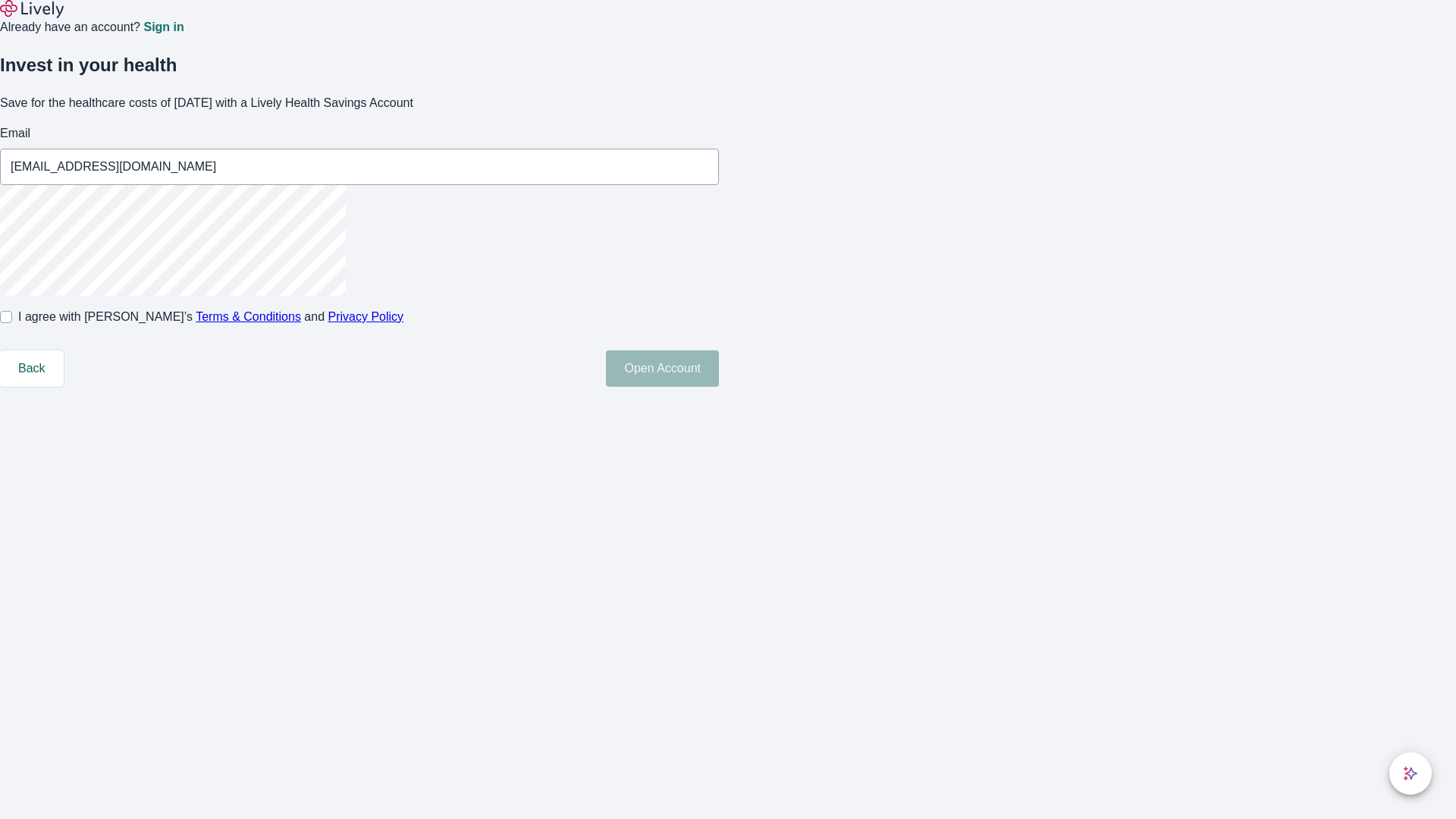
click at [12, 323] on input "I agree with Lively’s Terms & Conditions and Privacy Policy" at bounding box center [6, 317] width 12 height 12
checkbox input "true"
click at [719, 387] on button "Open Account" at bounding box center [662, 368] width 113 height 37
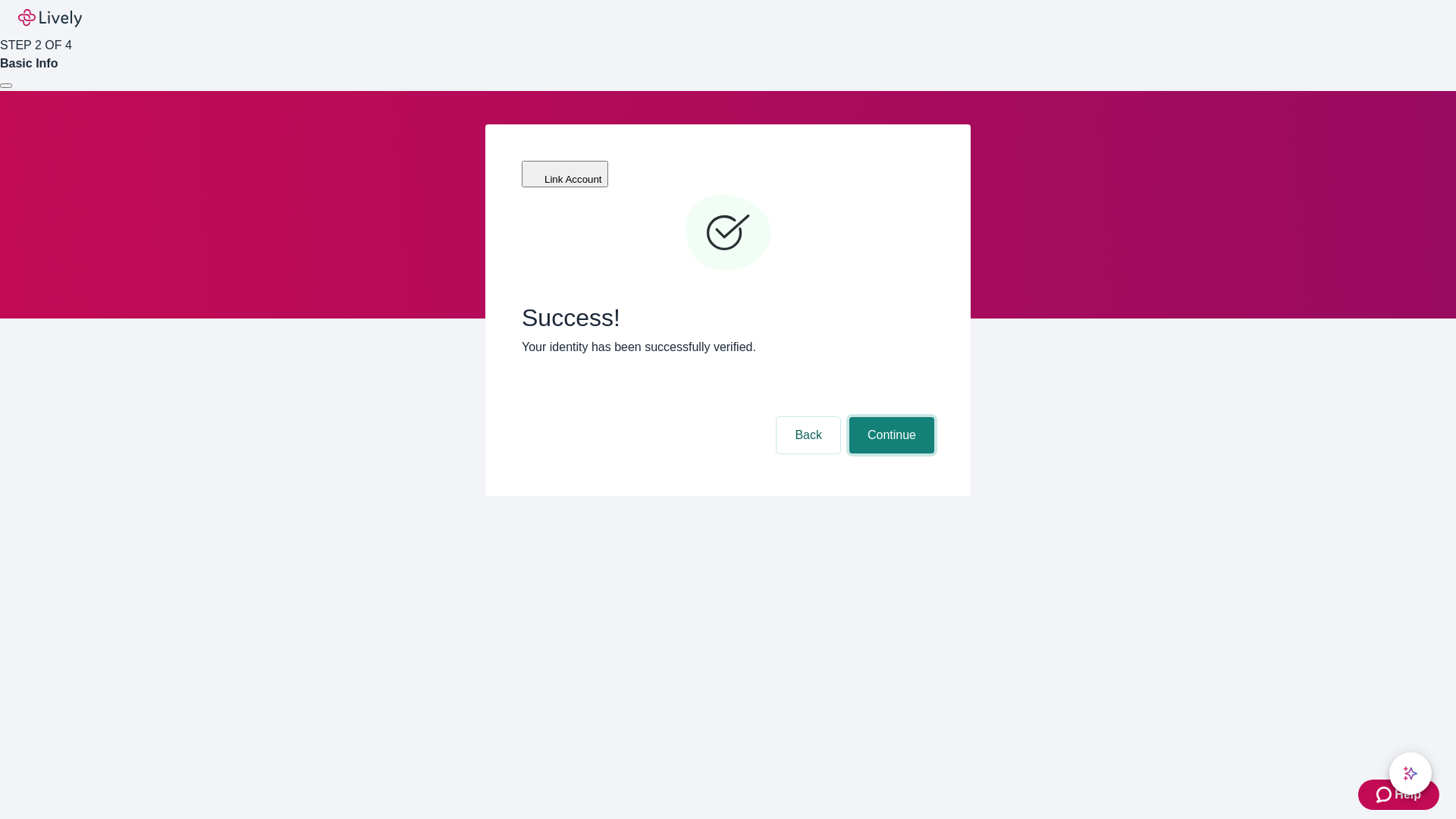
click at [890, 417] on button "Continue" at bounding box center [891, 435] width 85 height 37
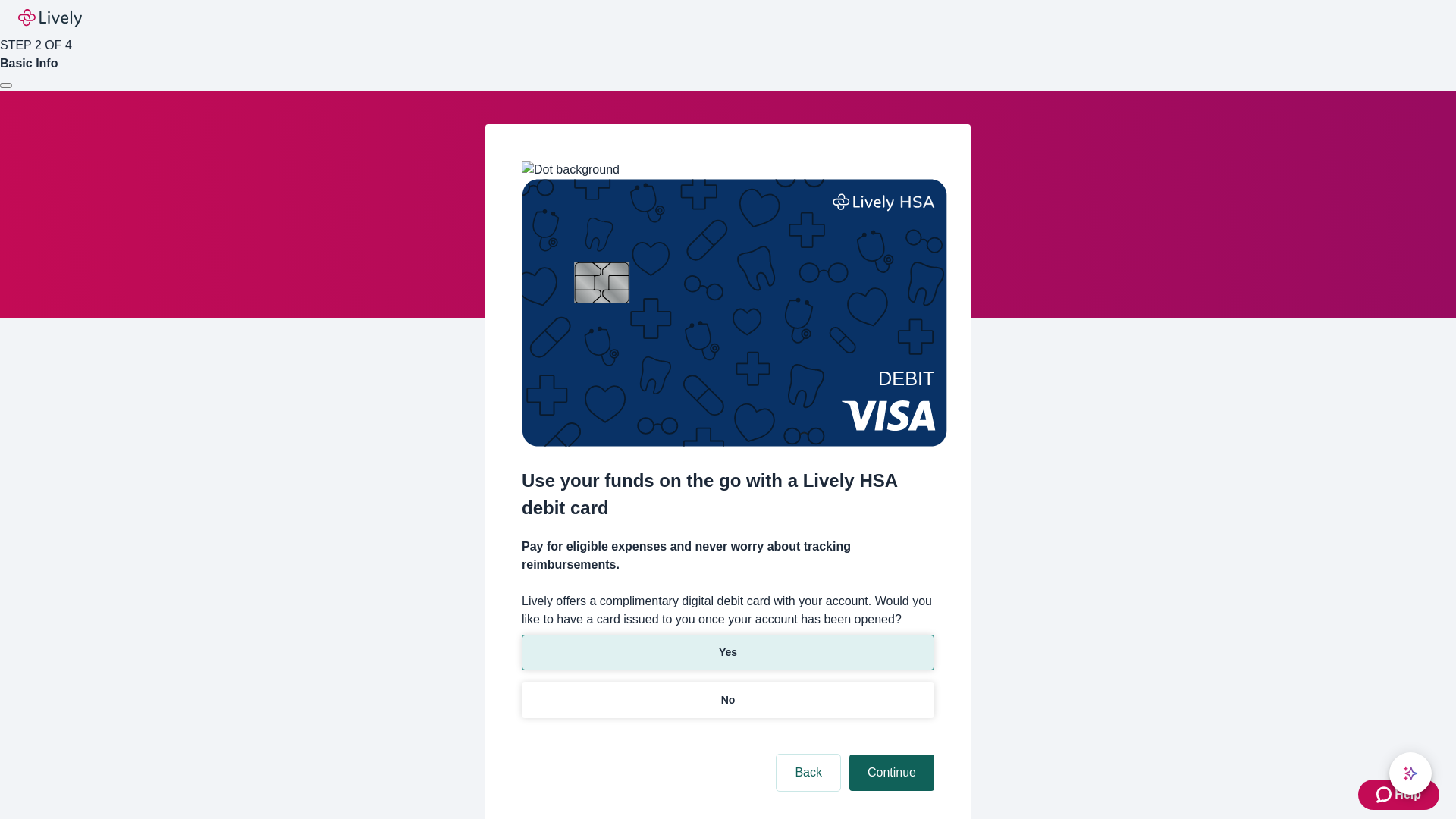
click at [727, 645] on p "Yes" at bounding box center [727, 653] width 18 height 16
click at [890, 754] on button "Continue" at bounding box center [891, 772] width 85 height 37
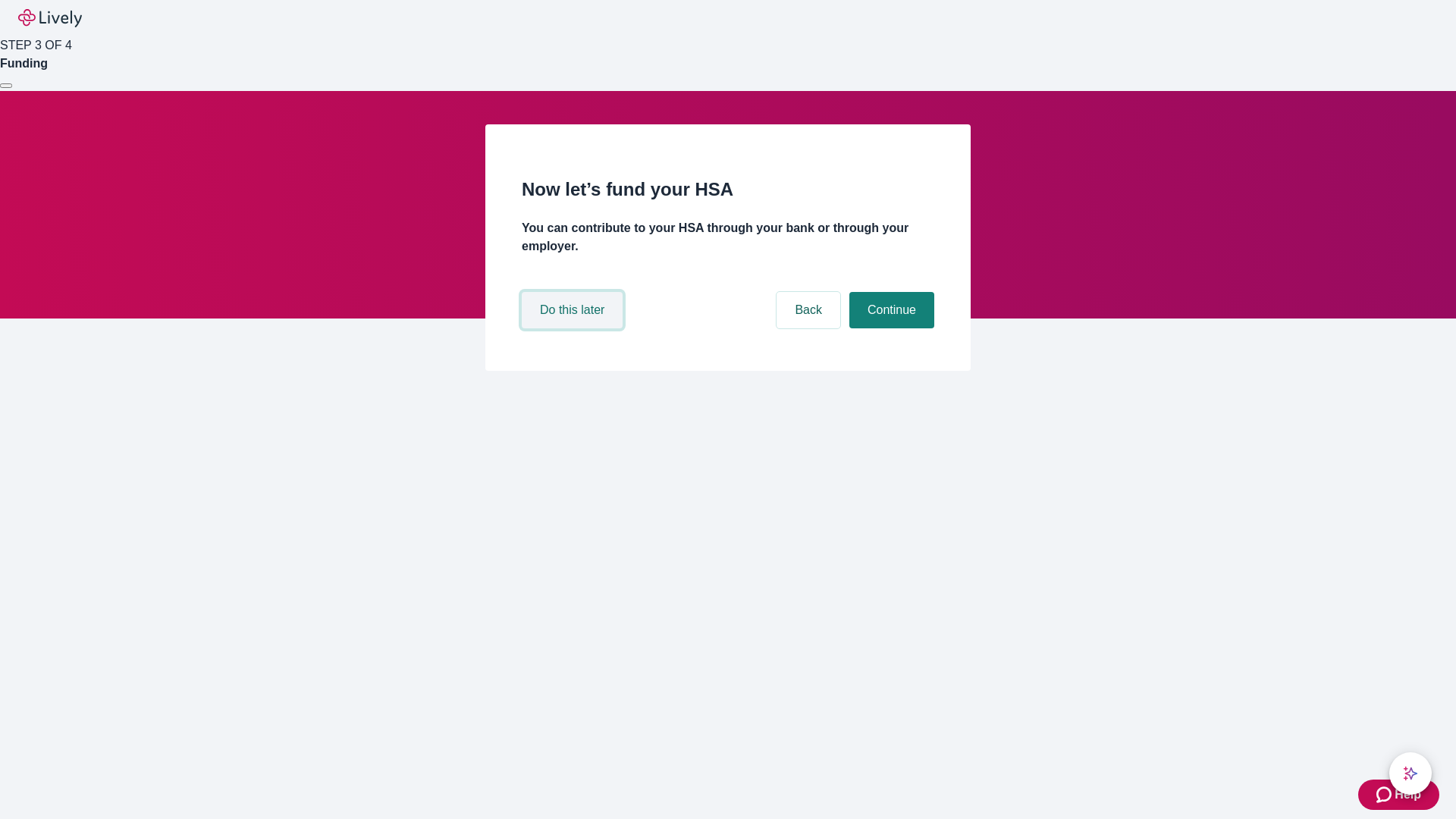
click at [574, 328] on button "Do this later" at bounding box center [572, 310] width 101 height 37
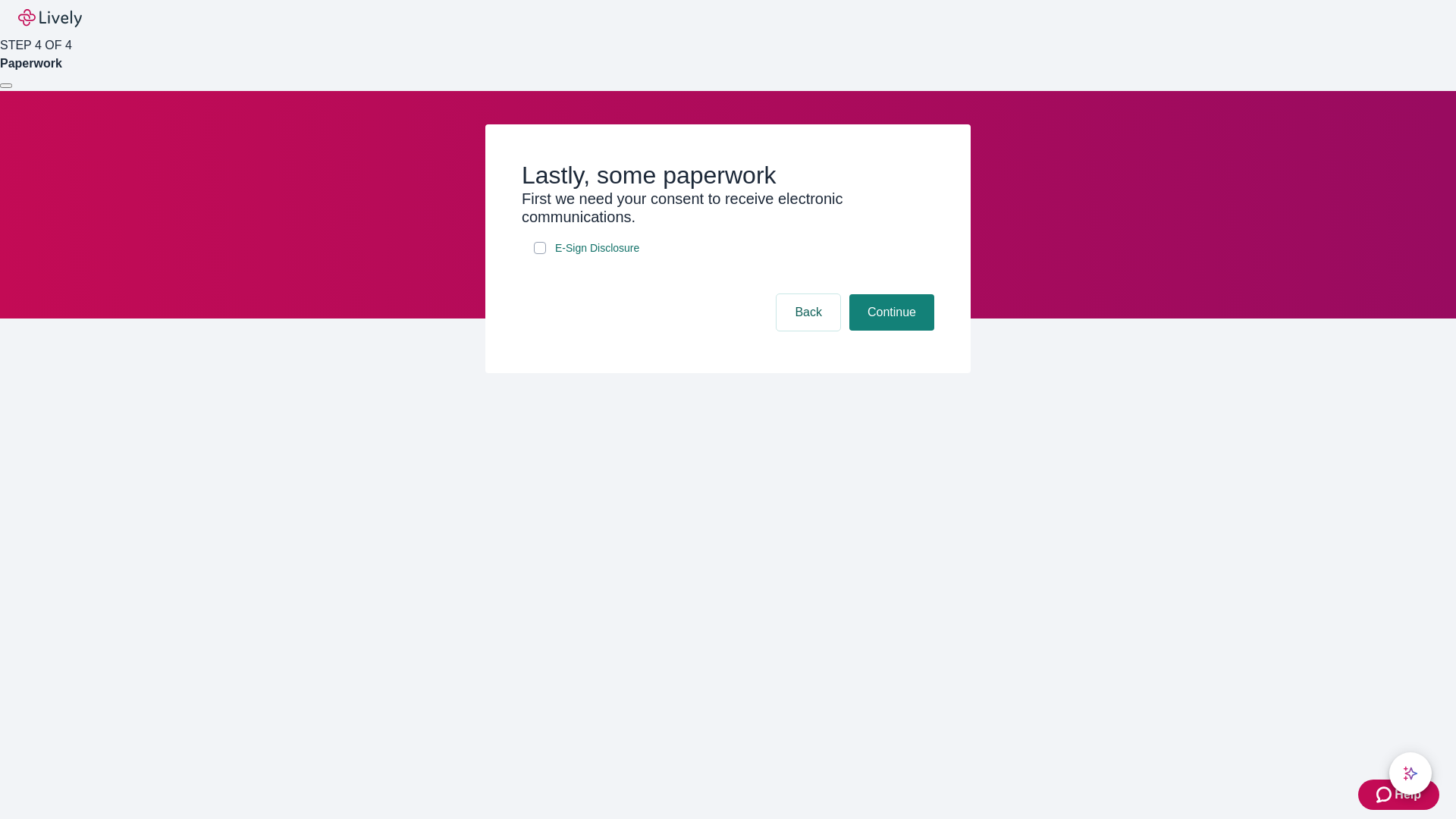
click at [540, 254] on input "E-Sign Disclosure" at bounding box center [540, 248] width 12 height 12
checkbox input "true"
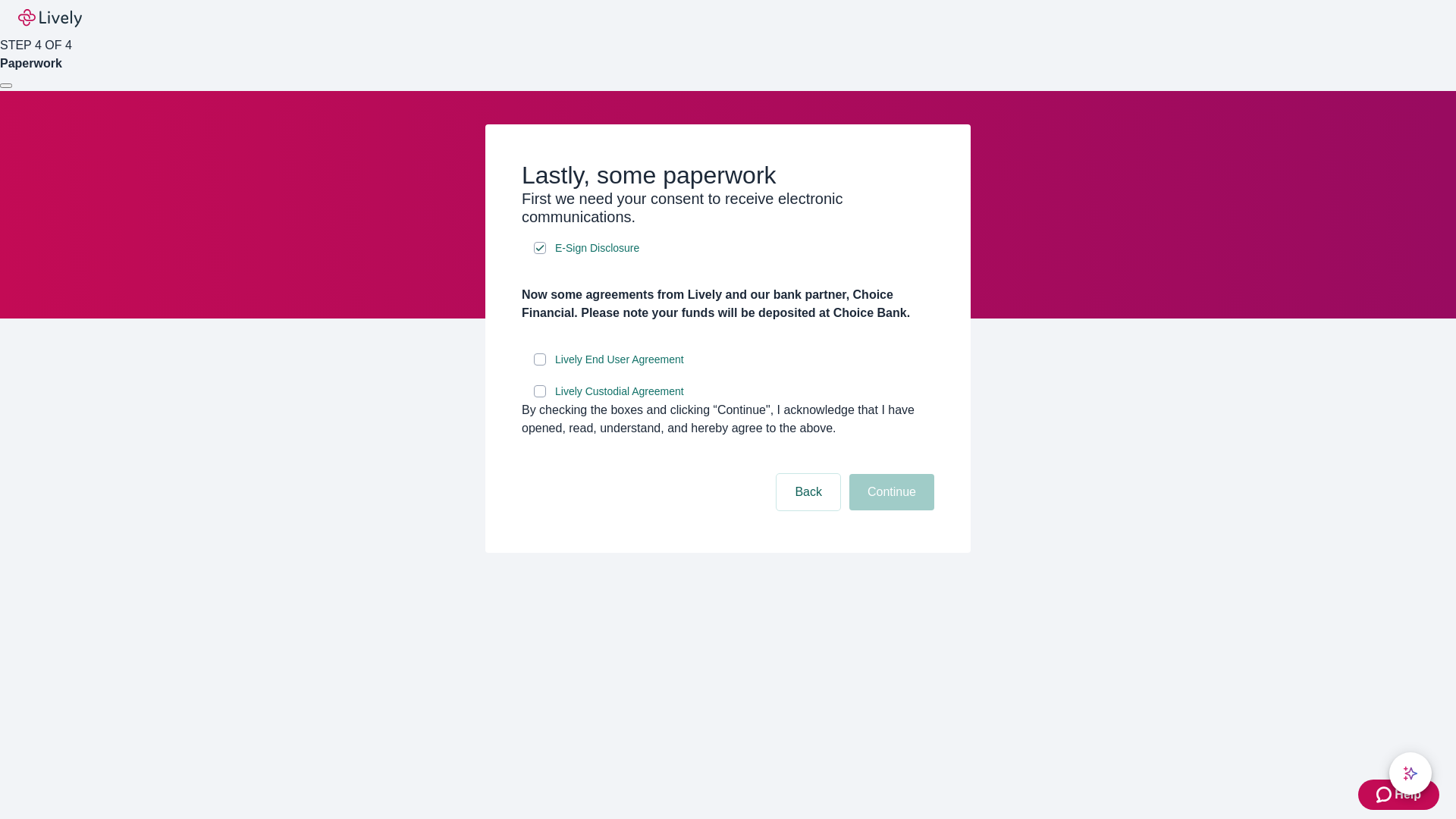
click at [540, 366] on input "Lively End User Agreement" at bounding box center [540, 359] width 12 height 12
checkbox input "true"
click at [540, 397] on input "Lively Custodial Agreement" at bounding box center [540, 391] width 12 height 12
checkbox input "true"
click at [890, 510] on button "Continue" at bounding box center [891, 492] width 85 height 37
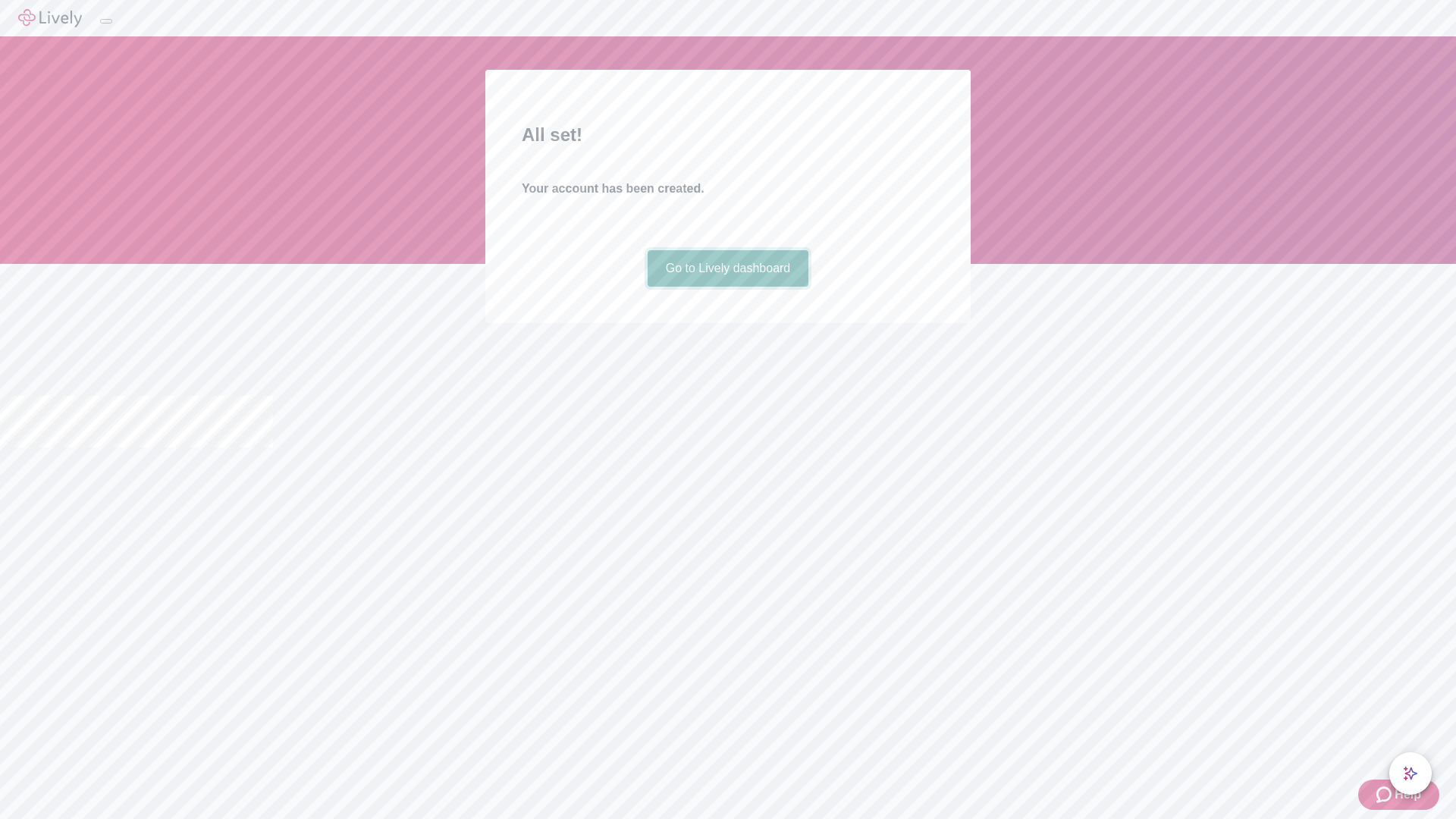
click at [727, 287] on link "Go to Lively dashboard" at bounding box center [729, 268] width 162 height 37
